Goal: Task Accomplishment & Management: Use online tool/utility

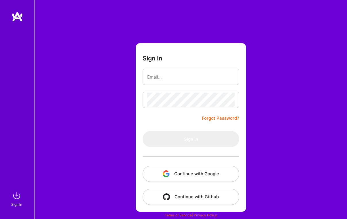
click at [203, 176] on button "Continue with Google" at bounding box center [190, 173] width 97 height 16
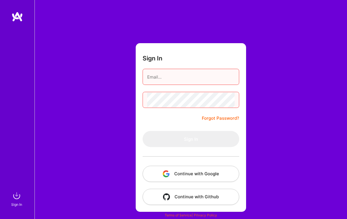
click at [201, 184] on form "Sign In Forgot Password? Sign In Continue with Google Continue with Github" at bounding box center [191, 127] width 110 height 168
click at [201, 173] on button "Continue with Google" at bounding box center [190, 173] width 97 height 16
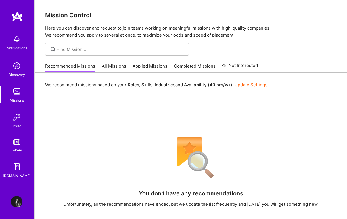
click at [109, 67] on link "All Missions" at bounding box center [114, 67] width 24 height 9
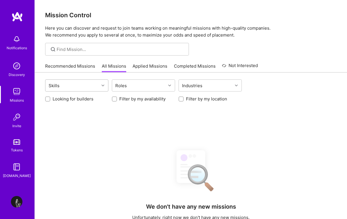
click at [94, 89] on div "Skills" at bounding box center [72, 85] width 54 height 11
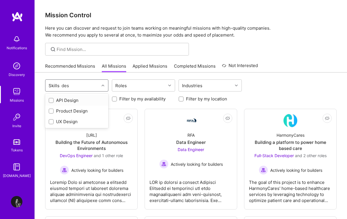
type input "desi"
click at [55, 121] on div "UX Design" at bounding box center [77, 121] width 56 height 6
checkbox input "true"
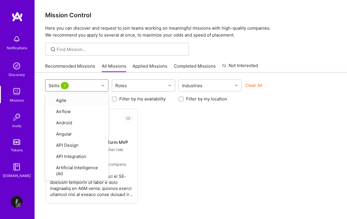
click at [149, 80] on div "Roles" at bounding box center [139, 85] width 54 height 11
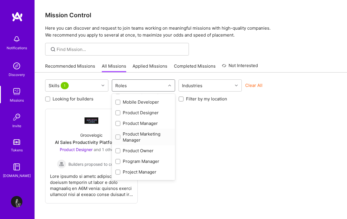
scroll to position [258, 0]
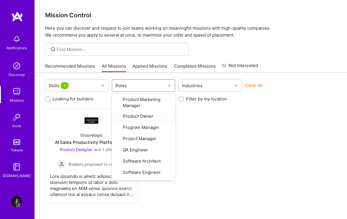
click at [215, 134] on div "Not Interested Groovelogic AI Sales Productivity Platform MVP Product Designer …" at bounding box center [190, 156] width 291 height 94
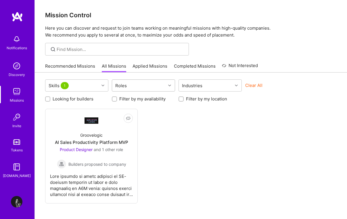
click at [149, 84] on div "Roles" at bounding box center [139, 85] width 54 height 11
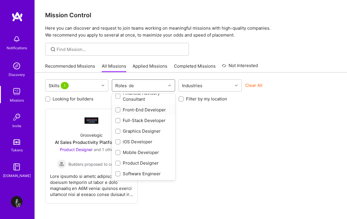
scroll to position [0, 0]
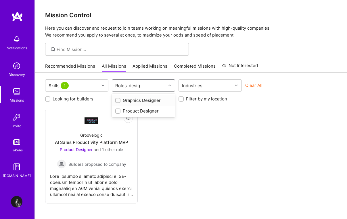
type input "design"
click at [155, 109] on div "Product Designer" at bounding box center [143, 111] width 56 height 6
checkbox input "true"
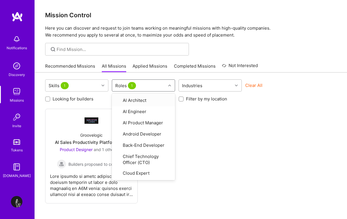
click at [218, 82] on div "Industries" at bounding box center [206, 85] width 54 height 11
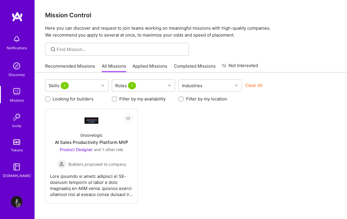
click at [244, 130] on div "Not Interested Groovelogic AI Sales Productivity Platform MVP Product Designer …" at bounding box center [190, 156] width 291 height 94
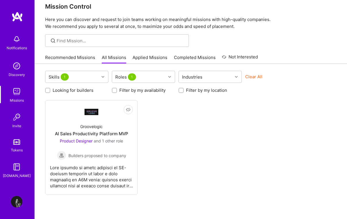
scroll to position [6, 0]
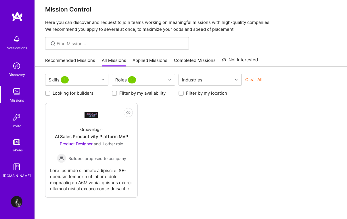
click at [19, 63] on img at bounding box center [16, 65] width 11 height 11
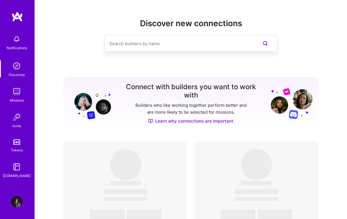
click at [14, 95] on img at bounding box center [16, 91] width 11 height 11
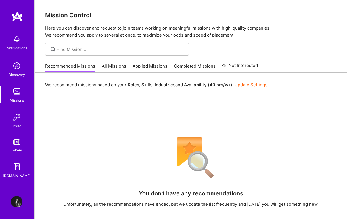
click at [15, 40] on img at bounding box center [16, 38] width 11 height 11
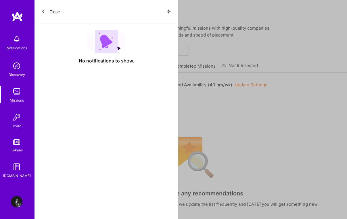
click at [44, 10] on icon at bounding box center [42, 11] width 3 height 3
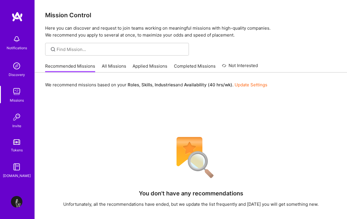
scroll to position [96, 0]
